Goal: Transaction & Acquisition: Purchase product/service

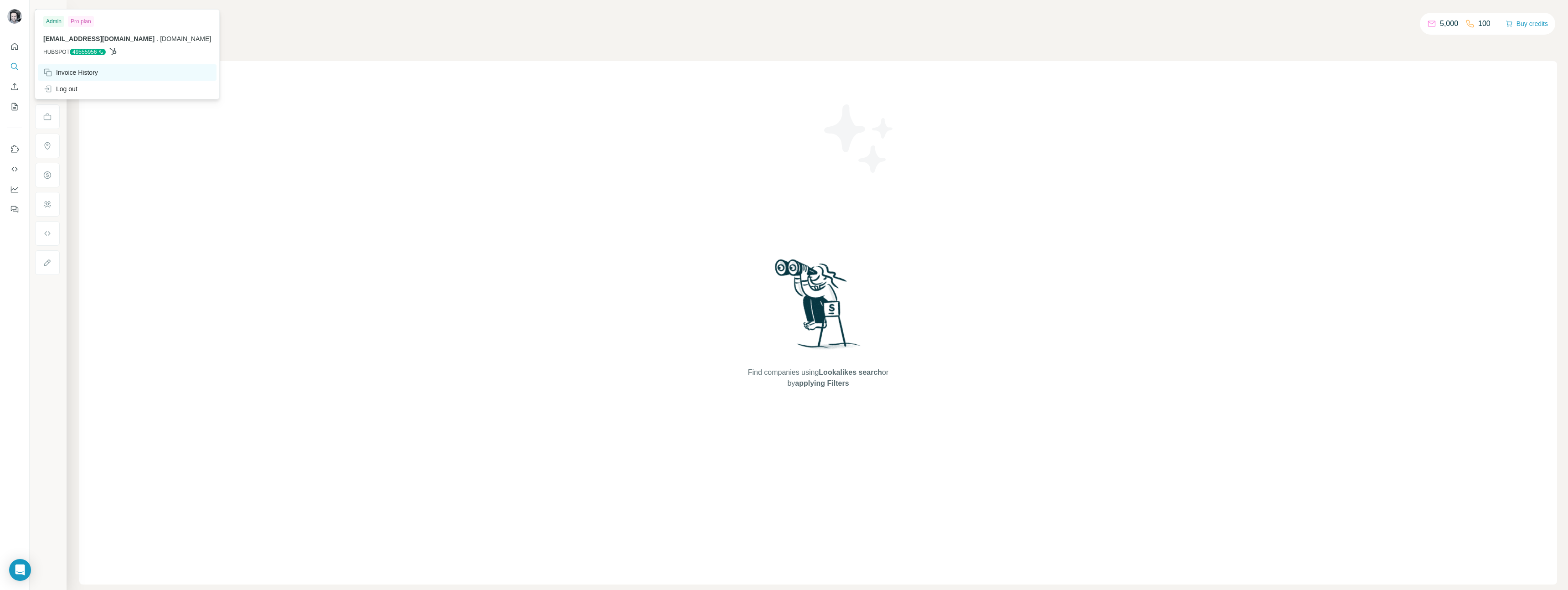
click at [88, 75] on div "Invoice History" at bounding box center [71, 72] width 55 height 9
click at [224, 311] on div "Find companies using Lookalikes search or by applying Filters" at bounding box center [818, 323] width 1478 height 524
click at [360, 194] on div "Find companies using Lookalikes search or by applying Filters" at bounding box center [818, 323] width 1478 height 524
click at [1517, 27] on button "Buy credits" at bounding box center [1527, 23] width 43 height 13
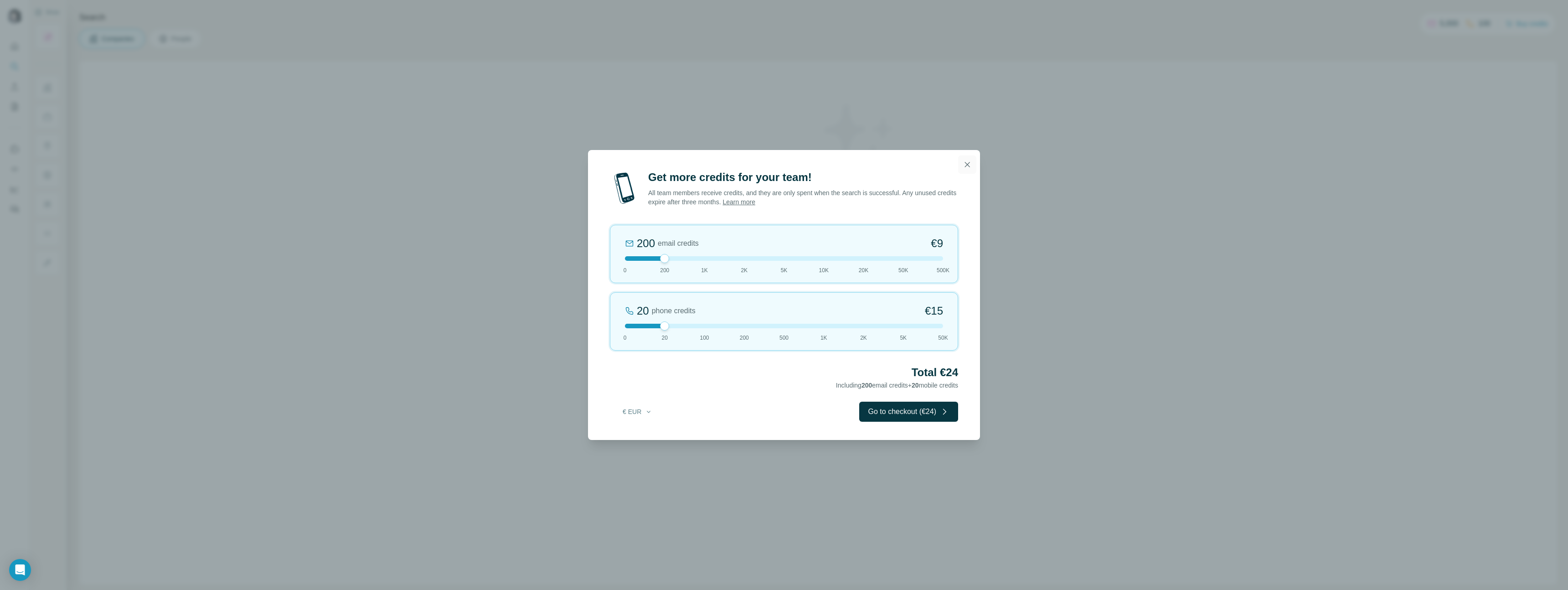
click at [968, 166] on icon "button" at bounding box center [967, 164] width 9 height 9
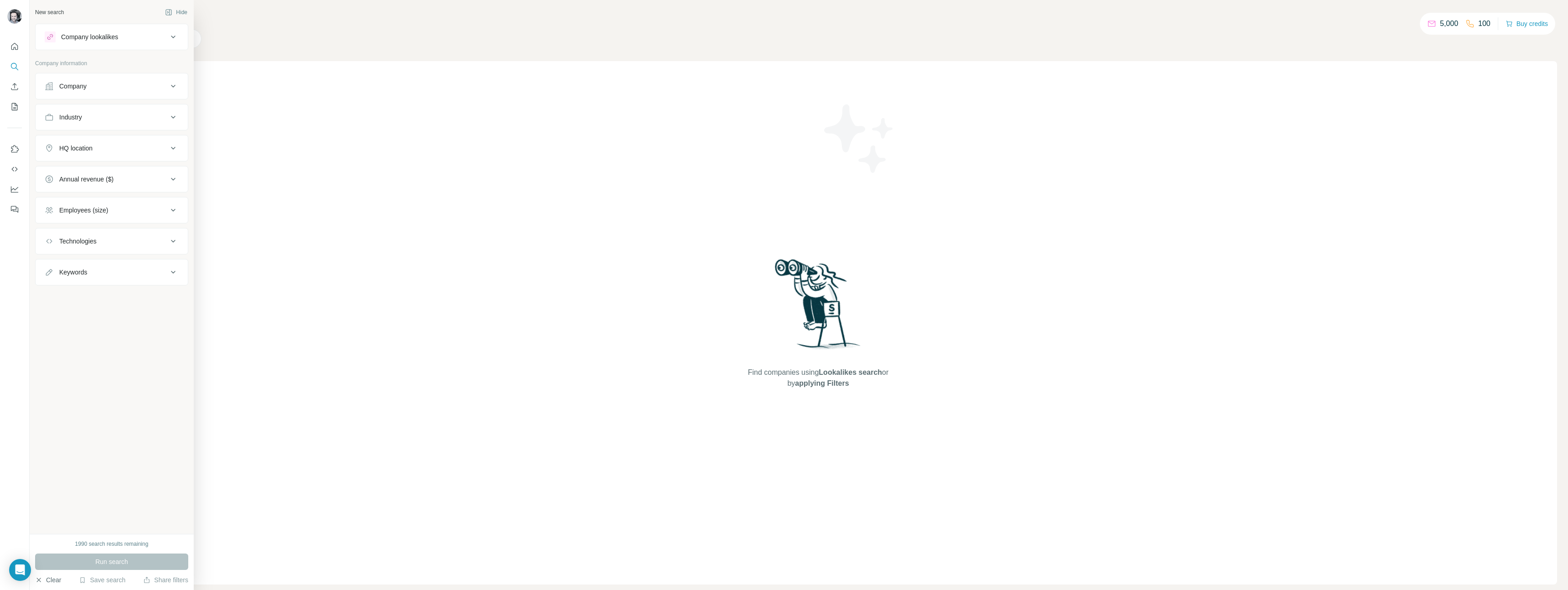
click at [53, 584] on button "Clear" at bounding box center [48, 580] width 26 height 9
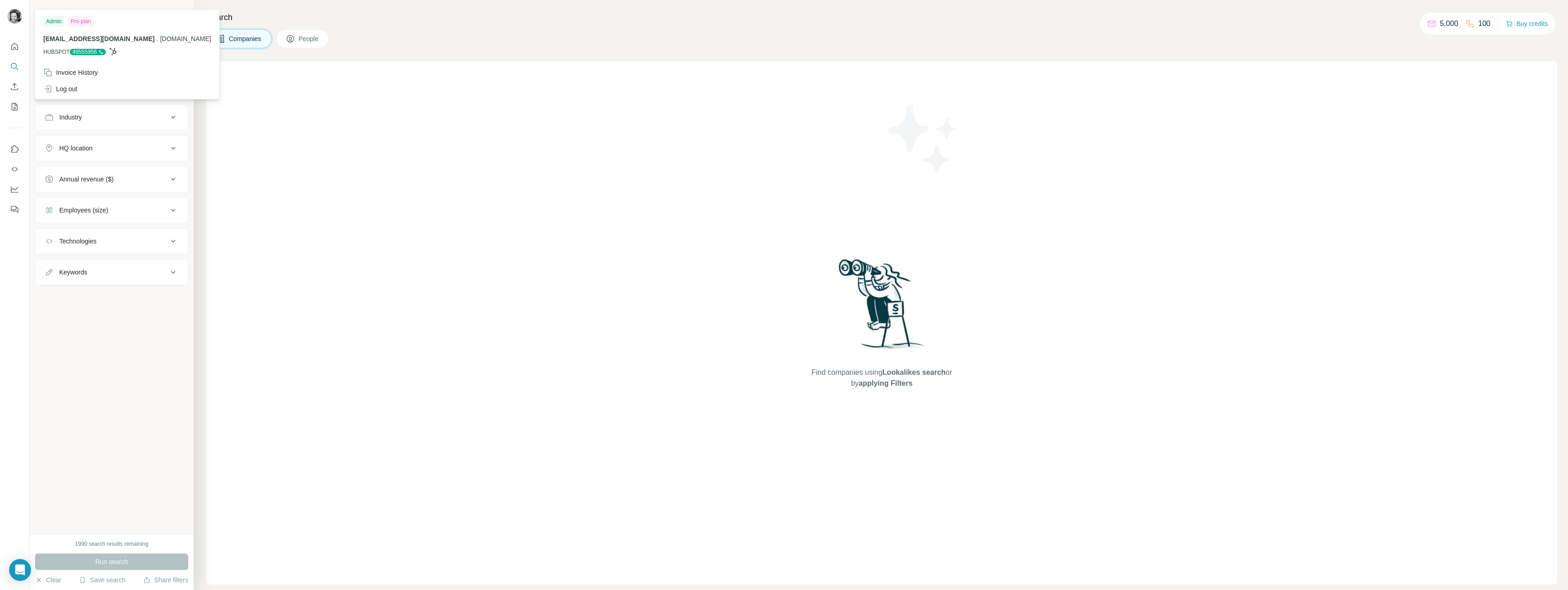
click at [50, 19] on div "Admin" at bounding box center [54, 21] width 21 height 11
click at [18, 17] on img at bounding box center [15, 16] width 15 height 15
click at [352, 164] on div "Find companies using Lookalikes search or by applying Filters" at bounding box center [881, 323] width 1351 height 524
drag, startPoint x: 207, startPoint y: 18, endPoint x: 239, endPoint y: 21, distance: 32.1
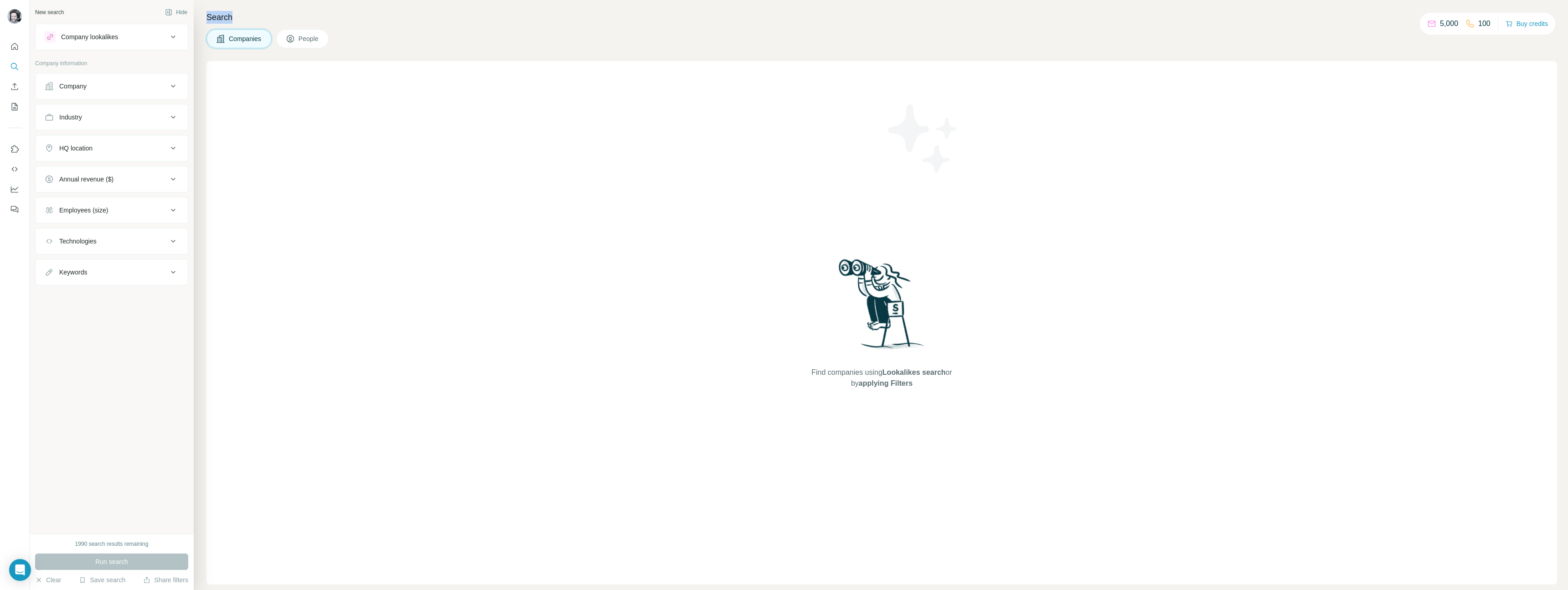
click at [239, 21] on h4 "Search" at bounding box center [881, 17] width 1351 height 13
click at [266, 105] on div "Find companies using Lookalikes search or by applying Filters" at bounding box center [881, 323] width 1351 height 524
